Goal: Find specific page/section: Find specific page/section

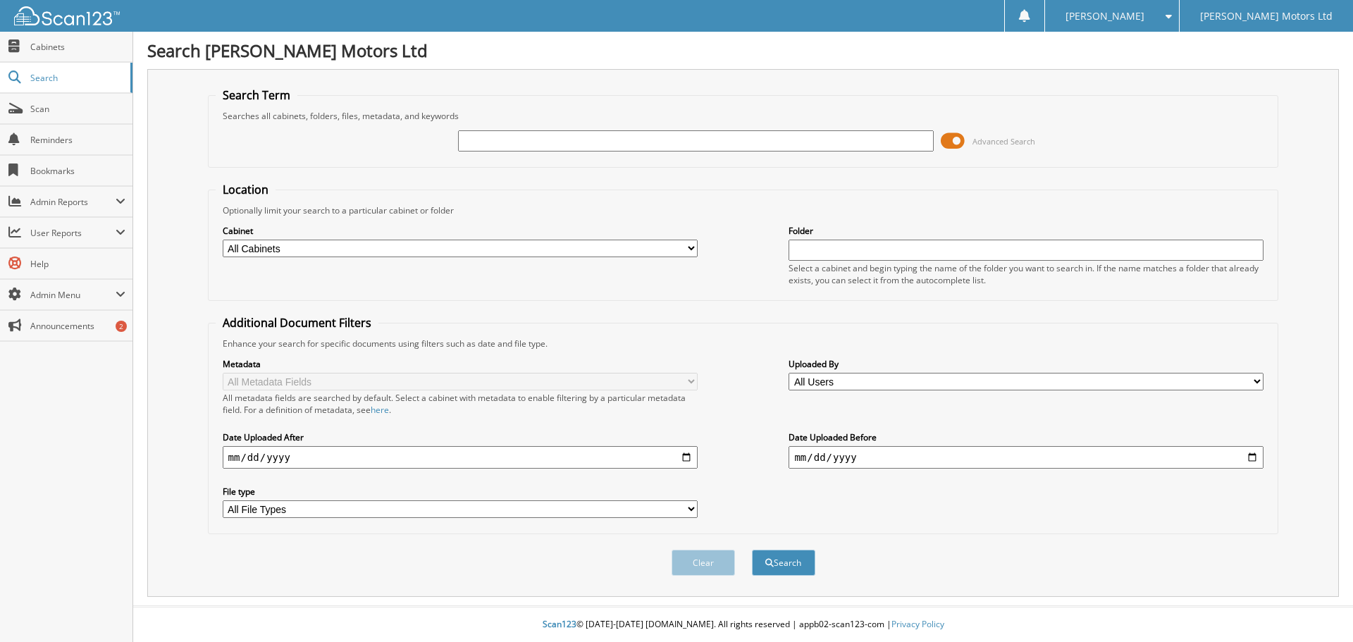
click at [549, 135] on input "text" at bounding box center [695, 140] width 475 height 21
type input "[PERSON_NAME]"
click at [752, 550] on button "Search" at bounding box center [783, 563] width 63 height 26
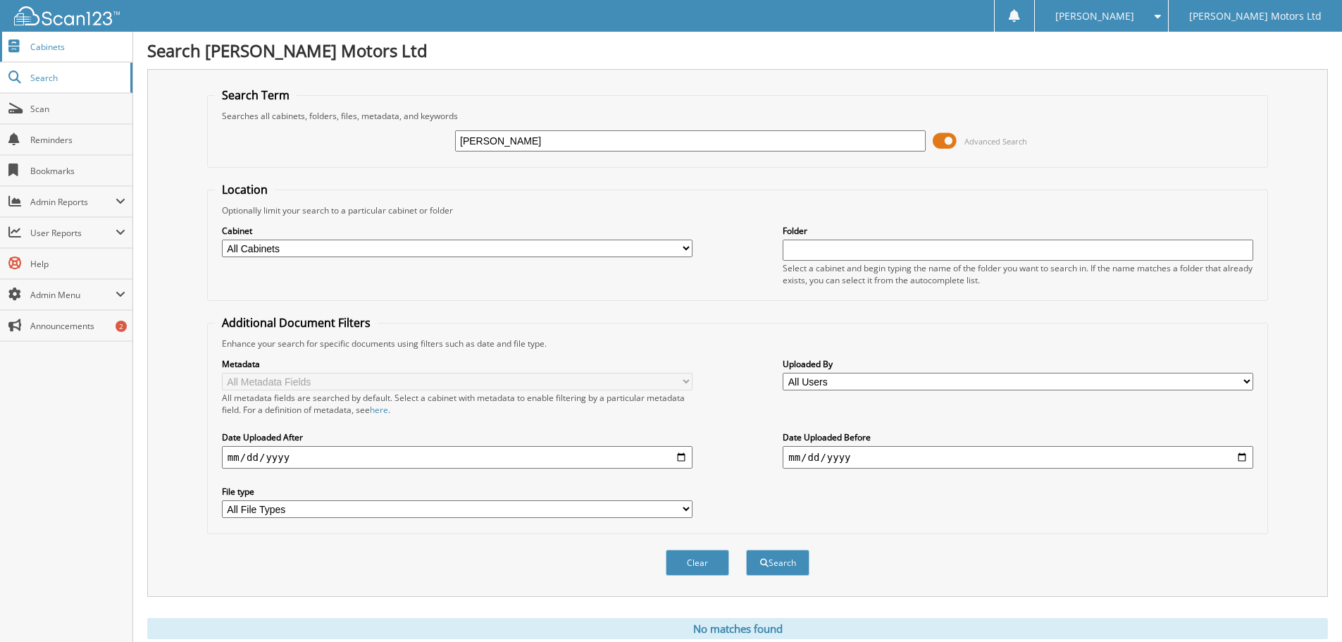
click at [72, 41] on span "Cabinets" at bounding box center [77, 47] width 95 height 12
